Goal: Information Seeking & Learning: Learn about a topic

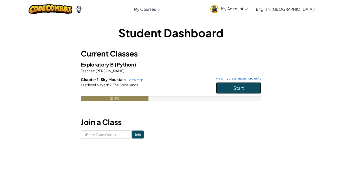
click at [235, 90] on span "Start" at bounding box center [238, 88] width 11 height 6
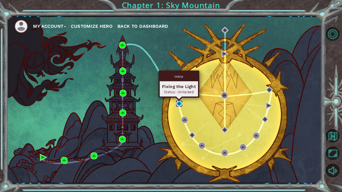
click at [179, 103] on img at bounding box center [179, 103] width 7 height 7
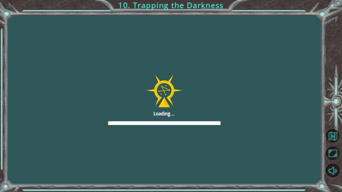
click at [180, 101] on div at bounding box center [164, 100] width 342 height 192
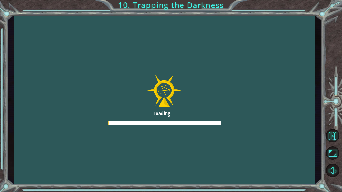
click at [180, 101] on div at bounding box center [164, 99] width 301 height 169
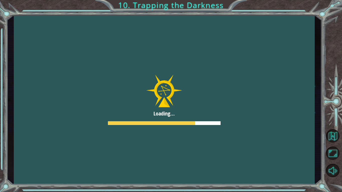
click at [180, 101] on div at bounding box center [164, 99] width 301 height 169
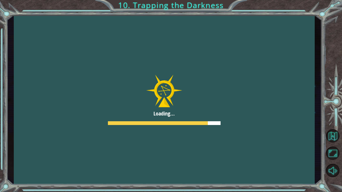
click at [180, 101] on div at bounding box center [164, 99] width 301 height 169
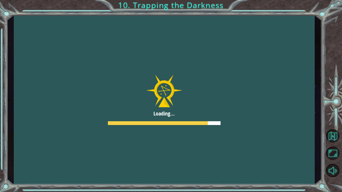
click at [180, 101] on div at bounding box center [164, 99] width 301 height 169
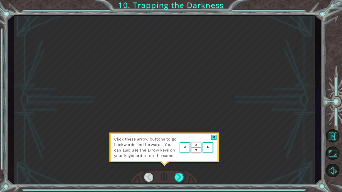
click at [180, 101] on div "Click these arrow buttons to go backwards and forwards. You can also use the ar…" at bounding box center [164, 99] width 301 height 169
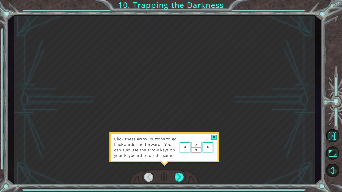
click at [180, 101] on div "Click these arrow buttons to go backwards and forwards. You can also use the ar…" at bounding box center [164, 99] width 301 height 169
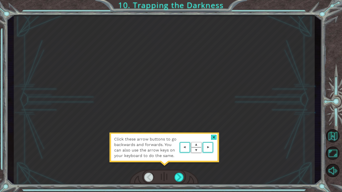
click at [180, 101] on div "Click these arrow buttons to go backwards and forwards. You can also use the ar…" at bounding box center [164, 99] width 301 height 169
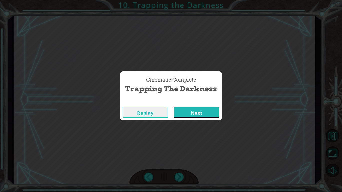
click at [198, 116] on button "Next" at bounding box center [197, 112] width 46 height 11
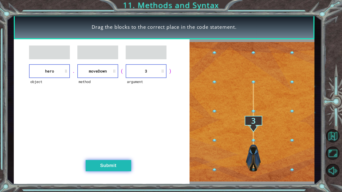
click at [116, 171] on button "Submit" at bounding box center [109, 165] width 46 height 11
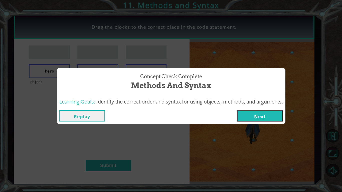
click at [268, 118] on button "Next" at bounding box center [260, 115] width 46 height 11
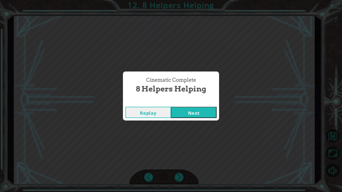
click at [192, 112] on button "Next" at bounding box center [194, 112] width 46 height 11
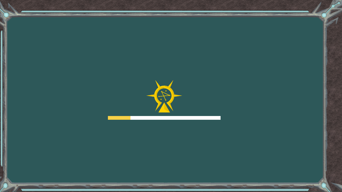
click at [192, 114] on div at bounding box center [164, 100] width 113 height 40
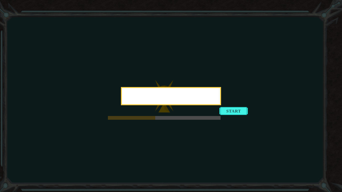
click at [192, 114] on icon at bounding box center [171, 96] width 342 height 192
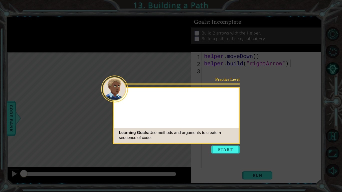
click at [192, 114] on div "Practice Level Learning Goals: Use methods and arguments to create a sequence o…" at bounding box center [176, 115] width 127 height 57
click at [192, 114] on div "Practice Level The Darkness da Learning Goals: Use methods and arguments to cre…" at bounding box center [176, 115] width 127 height 57
click at [192, 114] on div "Practice Level The Darkness damaged the Mon Learning Goals: Use methods and arg…" at bounding box center [176, 115] width 127 height 57
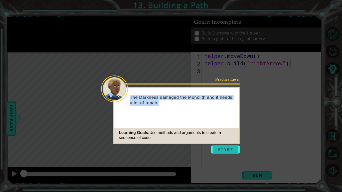
click at [227, 151] on button "Start" at bounding box center [225, 150] width 29 height 8
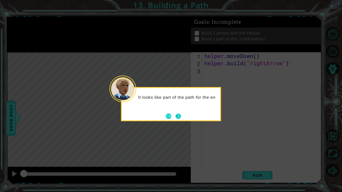
click at [180, 116] on button "Next" at bounding box center [179, 116] width 6 height 6
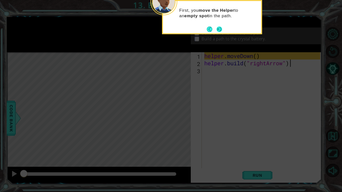
click at [222, 28] on button "Next" at bounding box center [219, 29] width 6 height 6
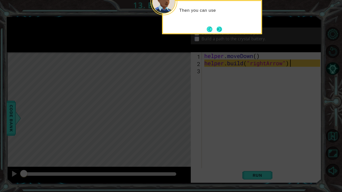
click at [220, 29] on button "Next" at bounding box center [219, 29] width 7 height 7
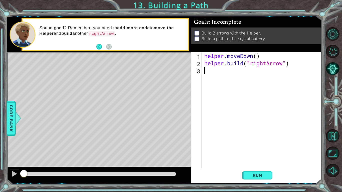
click at [241, 75] on div "helper . moveDown ( ) helper . build ( "rightArrow" )" at bounding box center [262, 117] width 119 height 131
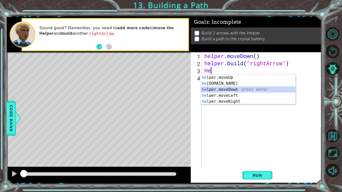
click at [236, 90] on div "he lper.moveUp press enter he [DOMAIN_NAME] press enter he lper.moveDown press …" at bounding box center [248, 96] width 95 height 42
type textarea "helper.moveDown(1)"
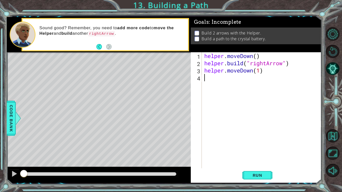
click at [220, 79] on div "helper . moveDown ( ) helper . build ( "rightArrow" ) helper . moveDown ( 1 )" at bounding box center [262, 117] width 119 height 131
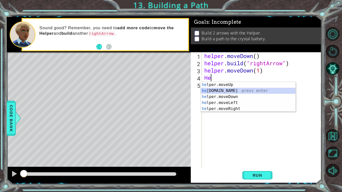
click at [224, 89] on div "he lper.moveUp press enter he [DOMAIN_NAME] press enter he lper.moveDown press …" at bounding box center [248, 103] width 95 height 42
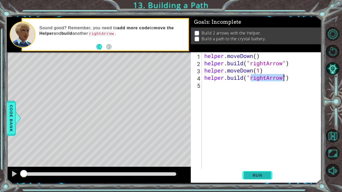
click at [256, 173] on span "Run" at bounding box center [258, 175] width 20 height 5
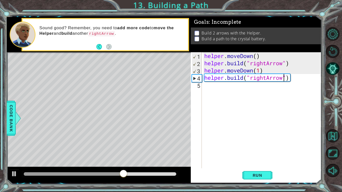
click at [259, 70] on div "helper . moveDown ( ) helper . build ( "rightArrow" ) helper . moveDown ( 1 ) h…" at bounding box center [262, 117] width 119 height 131
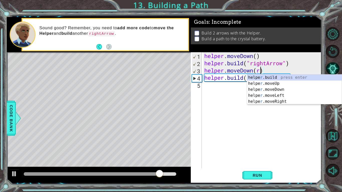
scroll to position [0, 2]
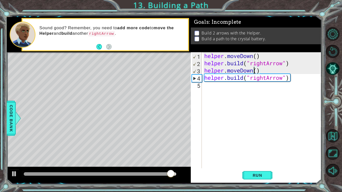
click at [253, 71] on div "helper . moveDown ( ) helper . build ( "rightArrow" ) helper . moveDown ( ) hel…" at bounding box center [262, 117] width 119 height 131
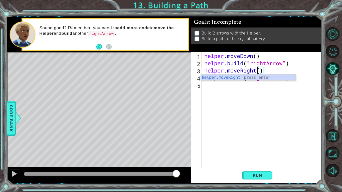
click at [261, 70] on div "helper . moveDown ( ) helper . build ( "rightArrow" ) helper . moveRight ( ) he…" at bounding box center [262, 117] width 119 height 131
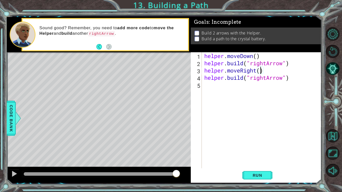
scroll to position [0, 3]
type textarea "helper.moveRight(3)"
click at [257, 177] on span "Run" at bounding box center [258, 175] width 20 height 5
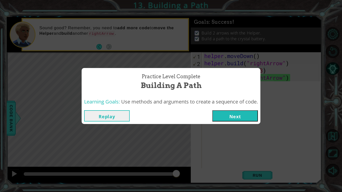
click at [231, 110] on button "Next" at bounding box center [235, 115] width 46 height 11
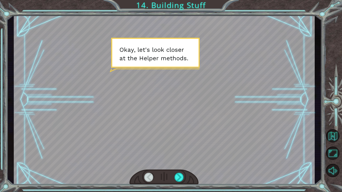
click at [208, 109] on div at bounding box center [164, 99] width 301 height 169
click at [182, 175] on div at bounding box center [180, 177] width 10 height 9
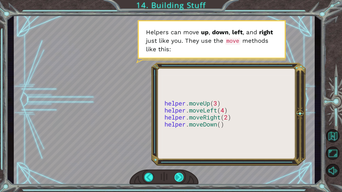
click at [182, 175] on div at bounding box center [180, 177] width 10 height 9
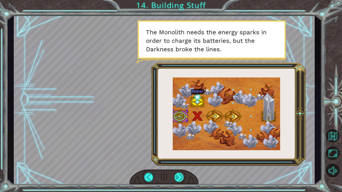
click at [182, 177] on div at bounding box center [180, 177] width 10 height 9
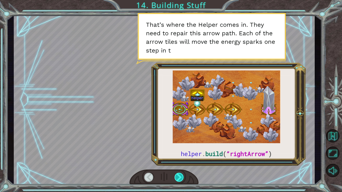
click at [182, 175] on div at bounding box center [180, 177] width 10 height 9
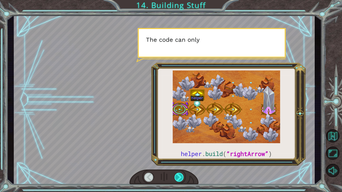
click at [182, 175] on div at bounding box center [180, 177] width 10 height 9
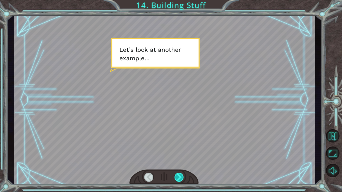
click at [182, 175] on div at bounding box center [180, 177] width 10 height 9
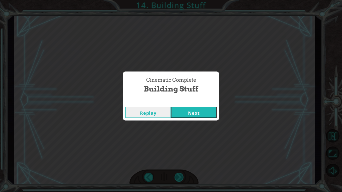
click at [182, 175] on div "Cinematic Complete Building Stuff Replay Next" at bounding box center [171, 96] width 342 height 192
click at [192, 116] on button "Next" at bounding box center [194, 112] width 46 height 11
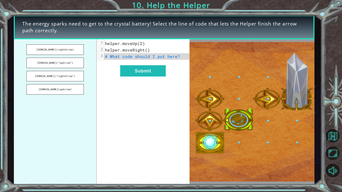
click at [152, 59] on span "# What code should I put here?" at bounding box center [142, 56] width 75 height 5
click at [143, 57] on span "# What code should I put here?" at bounding box center [142, 56] width 75 height 5
click at [70, 61] on button "[DOMAIN_NAME](“upArrow”)" at bounding box center [55, 63] width 58 height 11
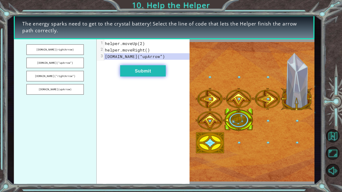
click at [136, 71] on button "Submit" at bounding box center [143, 70] width 46 height 11
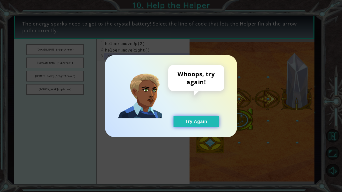
click at [194, 122] on button "Try Again" at bounding box center [197, 121] width 46 height 11
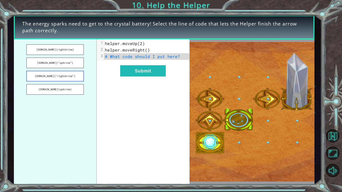
click at [76, 76] on button "[DOMAIN_NAME](“rightArrow”)" at bounding box center [55, 76] width 58 height 11
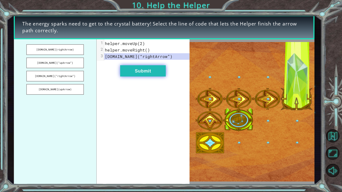
click at [154, 74] on button "Submit" at bounding box center [143, 70] width 46 height 11
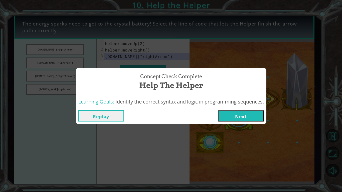
click at [226, 120] on button "Next" at bounding box center [241, 115] width 46 height 11
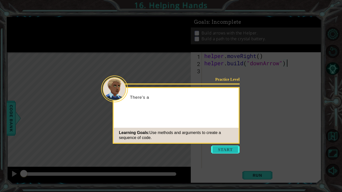
click at [225, 146] on button "Start" at bounding box center [225, 150] width 29 height 8
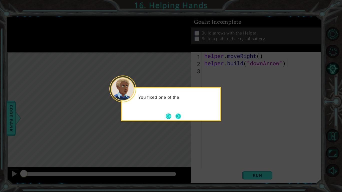
click at [176, 116] on button "Next" at bounding box center [179, 116] width 6 height 6
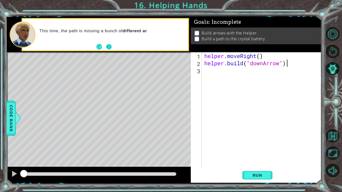
click at [109, 46] on button "Next" at bounding box center [109, 47] width 6 height 6
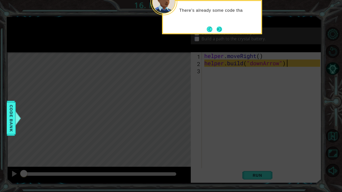
click at [217, 29] on button "Next" at bounding box center [220, 29] width 6 height 6
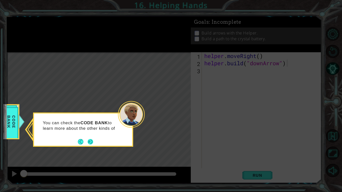
click at [91, 142] on button "Next" at bounding box center [91, 142] width 6 height 6
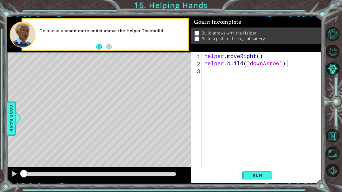
click at [207, 70] on div "helper . moveRight ( ) helper . build ( "downArrow" )" at bounding box center [262, 117] width 119 height 131
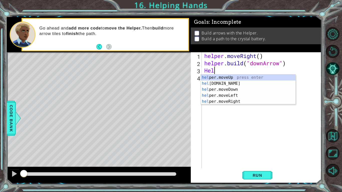
scroll to position [0, 0]
click at [231, 90] on div "help er.moveUp press enter help [DOMAIN_NAME] press enter help er.moveDown pres…" at bounding box center [248, 96] width 95 height 42
type textarea "helper.moveDown(1)"
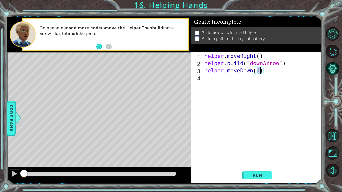
click at [207, 79] on div "helper . moveRight ( ) helper . build ( "downArrow" ) helper . moveDown ( 1 )" at bounding box center [262, 117] width 119 height 131
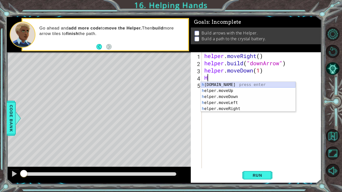
click at [222, 85] on div "h [DOMAIN_NAME] press enter h elper.moveUp press enter h elper.moveDown press e…" at bounding box center [248, 103] width 95 height 42
type textarea "[DOMAIN_NAME]("rightArrow")"
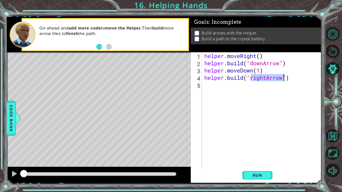
click at [213, 86] on div "helper . moveRight ( ) helper . build ( "downArrow" ) helper . moveDown ( 1 ) h…" at bounding box center [262, 117] width 119 height 131
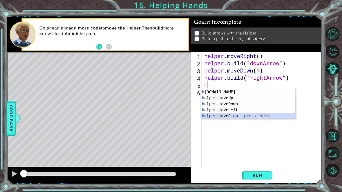
click at [235, 115] on div "h [DOMAIN_NAME] press enter h elper.moveUp press enter h elper.moveDown press e…" at bounding box center [248, 110] width 95 height 42
type textarea "helper.moveRight(1)"
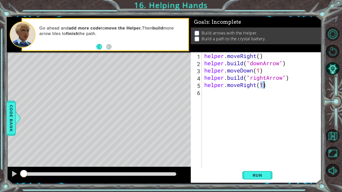
click at [221, 94] on div "helper . moveRight ( ) helper . build ( "downArrow" ) helper . moveDown ( 1 ) h…" at bounding box center [262, 117] width 119 height 131
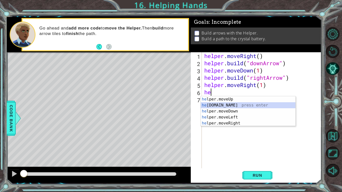
click at [236, 104] on div "he lper.moveUp press enter he [DOMAIN_NAME] press enter he lper.moveDown press …" at bounding box center [248, 117] width 95 height 42
type textarea "[DOMAIN_NAME]("rightArrow")"
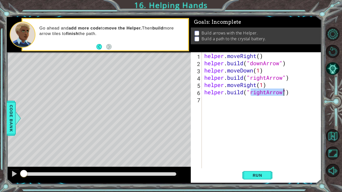
click at [214, 101] on div "helper . moveRight ( ) helper . build ( "downArrow" ) helper . moveDown ( 1 ) h…" at bounding box center [262, 117] width 119 height 131
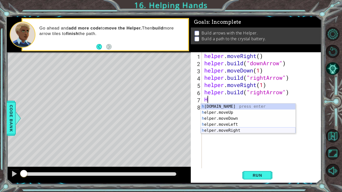
click at [234, 128] on div "h [DOMAIN_NAME] press enter h elper.moveUp press enter h elper.moveDown press e…" at bounding box center [248, 125] width 95 height 42
type textarea "helper.moveRight(1)"
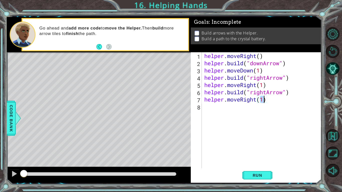
click at [234, 110] on div "helper . moveRight ( ) helper . build ( "downArrow" ) helper . moveDown ( 1 ) h…" at bounding box center [262, 117] width 119 height 131
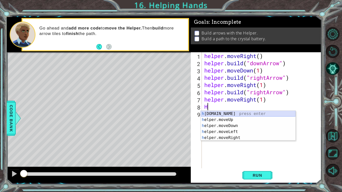
click at [236, 114] on div "h [DOMAIN_NAME] press enter h elper.moveUp press enter h elper.moveDown press e…" at bounding box center [248, 132] width 95 height 42
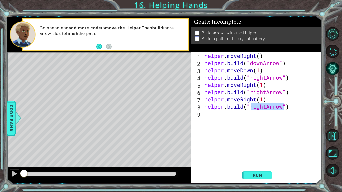
click at [265, 108] on div "helper . moveRight ( ) helper . build ( "downArrow" ) helper . moveDown ( 1 ) h…" at bounding box center [261, 110] width 117 height 116
click at [267, 109] on div "helper . moveRight ( ) helper . build ( "downArrow" ) helper . moveDown ( 1 ) h…" at bounding box center [262, 117] width 119 height 131
type textarea "[DOMAIN_NAME]("upArrow")"
click at [248, 176] on span "Run" at bounding box center [258, 175] width 20 height 5
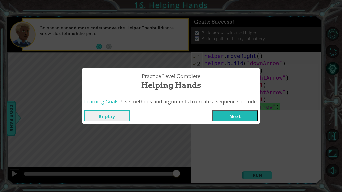
click at [237, 119] on button "Next" at bounding box center [235, 115] width 46 height 11
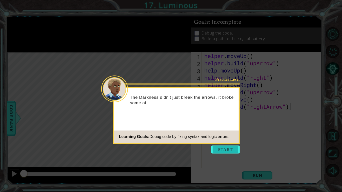
click at [230, 148] on button "Start" at bounding box center [225, 150] width 29 height 8
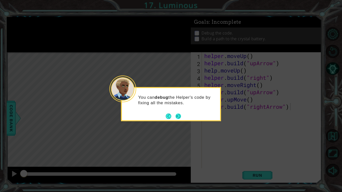
click at [180, 118] on button "Next" at bounding box center [179, 117] width 6 height 6
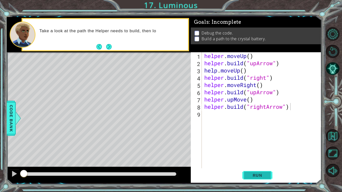
click at [244, 173] on button "Run" at bounding box center [257, 175] width 30 height 13
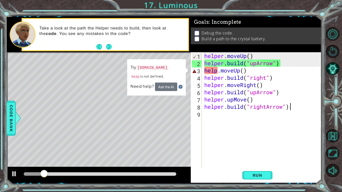
click at [218, 71] on div "helper . moveUp ( ) helper . build ( "upArrow" ) help . moveUp ( ) helper . bui…" at bounding box center [262, 117] width 119 height 131
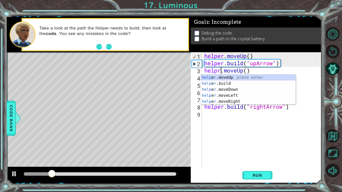
scroll to position [0, 1]
click at [218, 72] on div "helper . moveUp ( ) helper . build ( "upArrow" ) helpr . moveUp ( ) helper . bu…" at bounding box center [262, 117] width 119 height 131
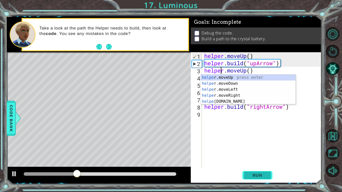
click at [265, 178] on span "Run" at bounding box center [258, 175] width 20 height 5
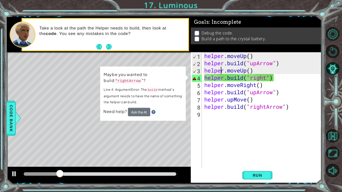
click at [266, 80] on div "helper . moveUp ( ) helper . build ( "upArrow" ) helper . moveUp ( ) helper . b…" at bounding box center [262, 117] width 119 height 131
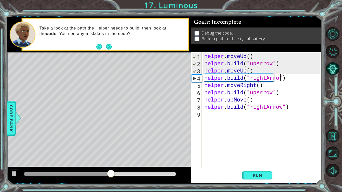
scroll to position [0, 4]
click at [258, 175] on span "Run" at bounding box center [258, 175] width 20 height 5
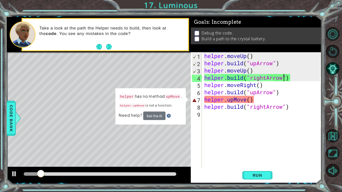
click at [233, 101] on div "helper . moveUp ( ) helper . build ( "upArrow" ) helper . moveUp ( ) helper . b…" at bounding box center [262, 117] width 119 height 131
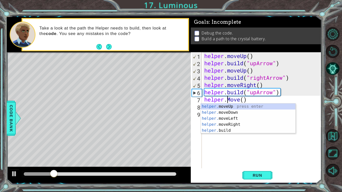
click at [239, 101] on div "helper . moveUp ( ) helper . build ( "upArrow" ) helper . moveUp ( ) helper . b…" at bounding box center [262, 117] width 119 height 131
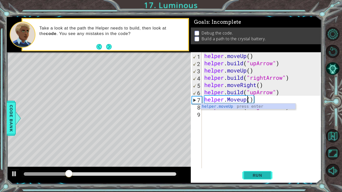
click at [264, 176] on span "Run" at bounding box center [258, 175] width 20 height 5
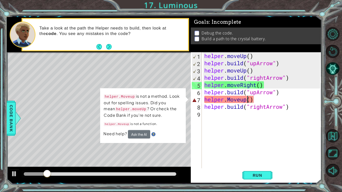
click at [232, 100] on div "helper . moveUp ( ) helper . build ( "upArrow" ) helper . moveUp ( ) helper . b…" at bounding box center [262, 117] width 119 height 131
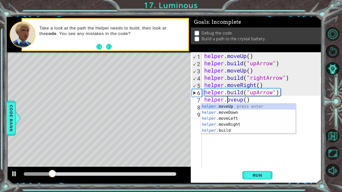
scroll to position [0, 1]
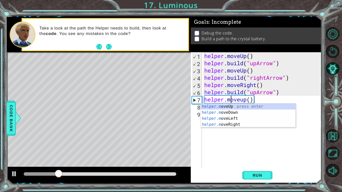
click at [243, 100] on div "helper . moveUp ( ) helper . build ( "upArrow" ) helper . moveUp ( ) helper . b…" at bounding box center [262, 117] width 119 height 131
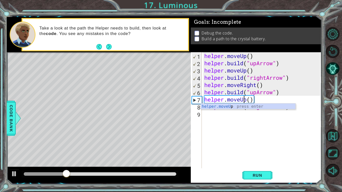
scroll to position [0, 2]
type textarea "helper.moveUp()"
click at [258, 172] on button "Run" at bounding box center [257, 175] width 30 height 13
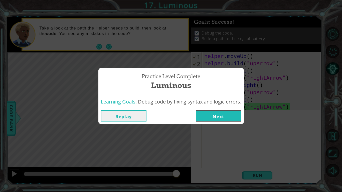
click at [227, 118] on button "Next" at bounding box center [219, 115] width 46 height 11
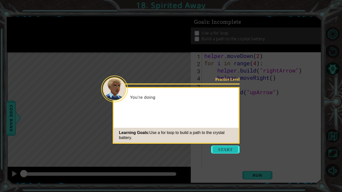
click at [223, 147] on button "Start" at bounding box center [225, 150] width 29 height 8
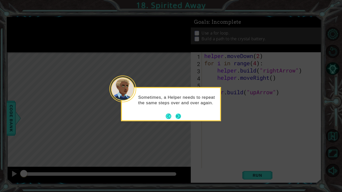
click at [178, 118] on button "Next" at bounding box center [179, 117] width 6 height 6
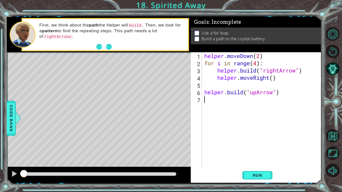
click at [250, 54] on div "helper . moveDown ( 2 ) for i in range ( 4 ) : helper . build ( "rightArrow" ) …" at bounding box center [262, 117] width 119 height 131
type textarea "helper.moveDown(2)"
click at [248, 177] on span "Run" at bounding box center [258, 175] width 20 height 5
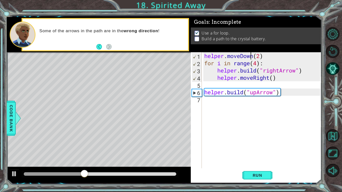
click at [216, 102] on div "helper . moveDown ( 2 ) for i in range ( 4 ) : helper . build ( "rightArrow" ) …" at bounding box center [262, 117] width 119 height 131
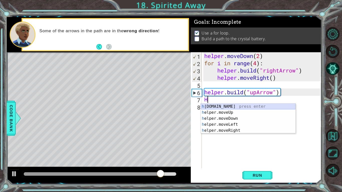
click at [234, 106] on div "h [DOMAIN_NAME] press enter h elper.moveUp press enter h elper.moveDown press e…" at bounding box center [248, 125] width 95 height 42
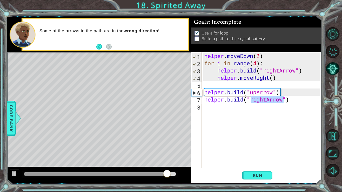
click at [265, 100] on div "helper . moveDown ( 2 ) for i in range ( 4 ) : helper . build ( "rightArrow" ) …" at bounding box center [261, 110] width 117 height 116
click at [266, 100] on div "helper . moveDown ( 2 ) for i in range ( 4 ) : helper . build ( "rightArrow" ) …" at bounding box center [262, 117] width 119 height 131
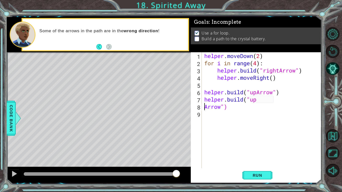
scroll to position [0, 1]
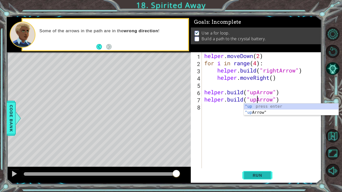
click at [260, 174] on span "Run" at bounding box center [258, 175] width 20 height 5
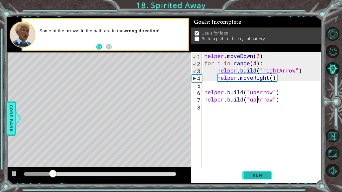
click at [260, 174] on span "Run" at bounding box center [258, 175] width 20 height 5
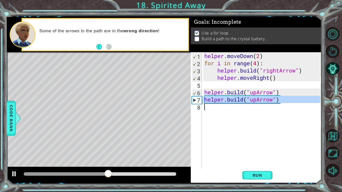
drag, startPoint x: 199, startPoint y: 102, endPoint x: 200, endPoint y: 107, distance: 5.6
type textarea "[DOMAIN_NAME]("upArrow")"
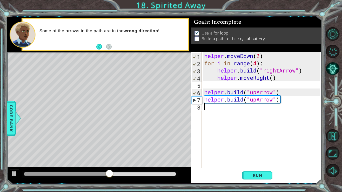
scroll to position [0, 0]
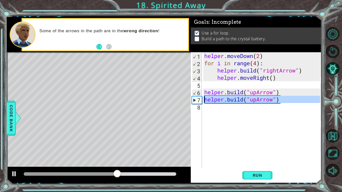
click at [201, 102] on div "7" at bounding box center [197, 100] width 10 height 7
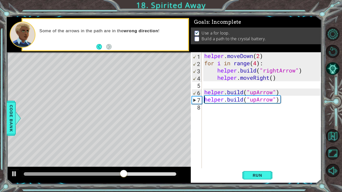
click at [201, 102] on div "7" at bounding box center [197, 100] width 10 height 7
click at [201, 100] on div "7" at bounding box center [197, 100] width 10 height 7
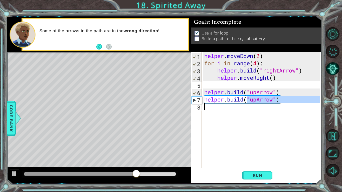
drag, startPoint x: 248, startPoint y: 102, endPoint x: 249, endPoint y: 109, distance: 6.6
click at [249, 109] on div "helper . moveDown ( 2 ) for i in range ( 4 ) : helper . build ( "rightArrow" ) …" at bounding box center [262, 117] width 119 height 131
click at [300, 99] on div "helper . moveDown ( 2 ) for i in range ( 4 ) : helper . build ( "rightArrow" ) …" at bounding box center [261, 110] width 117 height 116
click at [300, 101] on div "helper . moveDown ( 2 ) for i in range ( 4 ) : helper . build ( "rightArrow" ) …" at bounding box center [262, 117] width 119 height 131
click at [281, 102] on div "helper . moveDown ( 2 ) for i in range ( 4 ) : helper . build ( "rightArrow" ) …" at bounding box center [261, 110] width 117 height 116
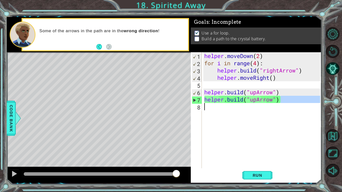
drag, startPoint x: 300, startPoint y: 100, endPoint x: 236, endPoint y: 112, distance: 65.1
click at [236, 112] on div "helper . moveDown ( 2 ) for i in range ( 4 ) : helper . build ( "rightArrow" ) …" at bounding box center [262, 117] width 119 height 131
type textarea "[DOMAIN_NAME]("upArrow")"
click at [236, 112] on div "helper . moveDown ( 2 ) for i in range ( 4 ) : helper . build ( "rightArrow" ) …" at bounding box center [261, 110] width 117 height 116
click at [197, 86] on div "5" at bounding box center [197, 85] width 10 height 7
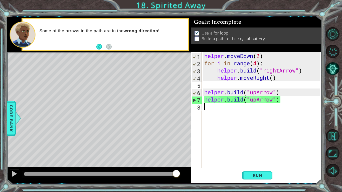
type textarea "[DOMAIN_NAME]("upArrow")"
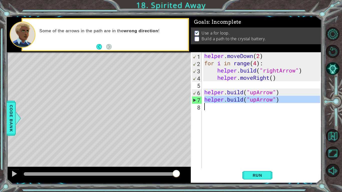
drag, startPoint x: 198, startPoint y: 102, endPoint x: 201, endPoint y: 109, distance: 7.8
type textarea "[DOMAIN_NAME]("upArrow")"
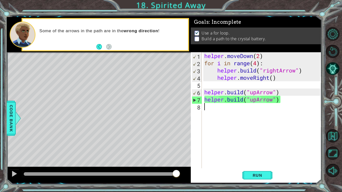
click at [206, 107] on div "helper . moveDown ( 2 ) for i in range ( 4 ) : helper . build ( "rightArrow" ) …" at bounding box center [262, 117] width 119 height 131
click at [205, 102] on div "helper . moveDown ( 2 ) for i in range ( 4 ) : helper . build ( "rightArrow" ) …" at bounding box center [262, 117] width 119 height 131
type textarea "[DOMAIN_NAME]("upArrow")"
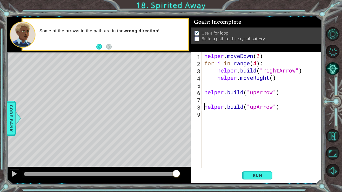
click at [205, 97] on div "helper . moveDown ( 2 ) for i in range ( 4 ) : helper . build ( "rightArrow" ) …" at bounding box center [262, 117] width 119 height 131
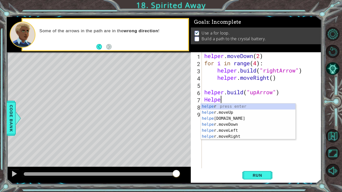
scroll to position [0, 1]
click at [223, 111] on div "helper press enter helper .moveUp press enter helper .build press enter helper …" at bounding box center [248, 128] width 95 height 48
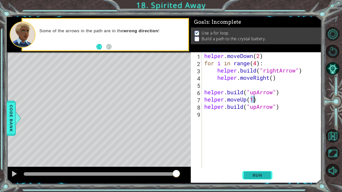
type textarea "helper.moveUp(1)"
click at [258, 174] on span "Run" at bounding box center [258, 175] width 20 height 5
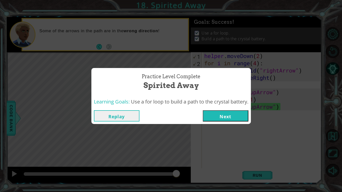
click at [232, 118] on button "Next" at bounding box center [226, 115] width 46 height 11
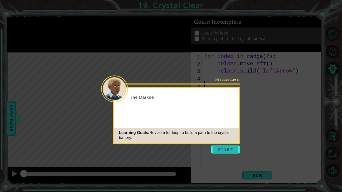
click at [221, 150] on button "Start" at bounding box center [225, 150] width 29 height 8
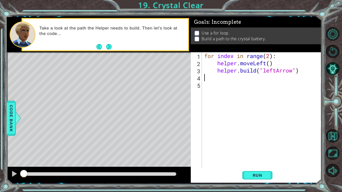
click at [211, 78] on div "for index in range ( 2 ) : helper . moveLeft ( ) helper . build ( "leftArrow" )" at bounding box center [262, 117] width 119 height 131
click at [270, 59] on div "for index in range ( 2 ) : helper . moveLeft ( ) helper . build ( "leftArrow" )" at bounding box center [262, 117] width 119 height 131
type textarea "for index in range(4):"
click at [257, 176] on span "Run" at bounding box center [258, 175] width 20 height 5
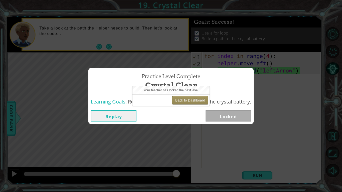
click at [194, 99] on button "Back to Dashboard" at bounding box center [190, 100] width 36 height 9
click at [196, 100] on button "Back to Dashboard" at bounding box center [190, 100] width 36 height 9
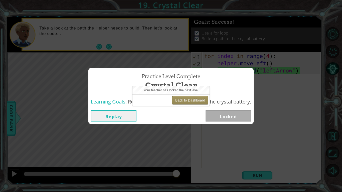
click at [196, 100] on button "Back to Dashboard" at bounding box center [190, 100] width 36 height 9
